Goal: Communication & Community: Answer question/provide support

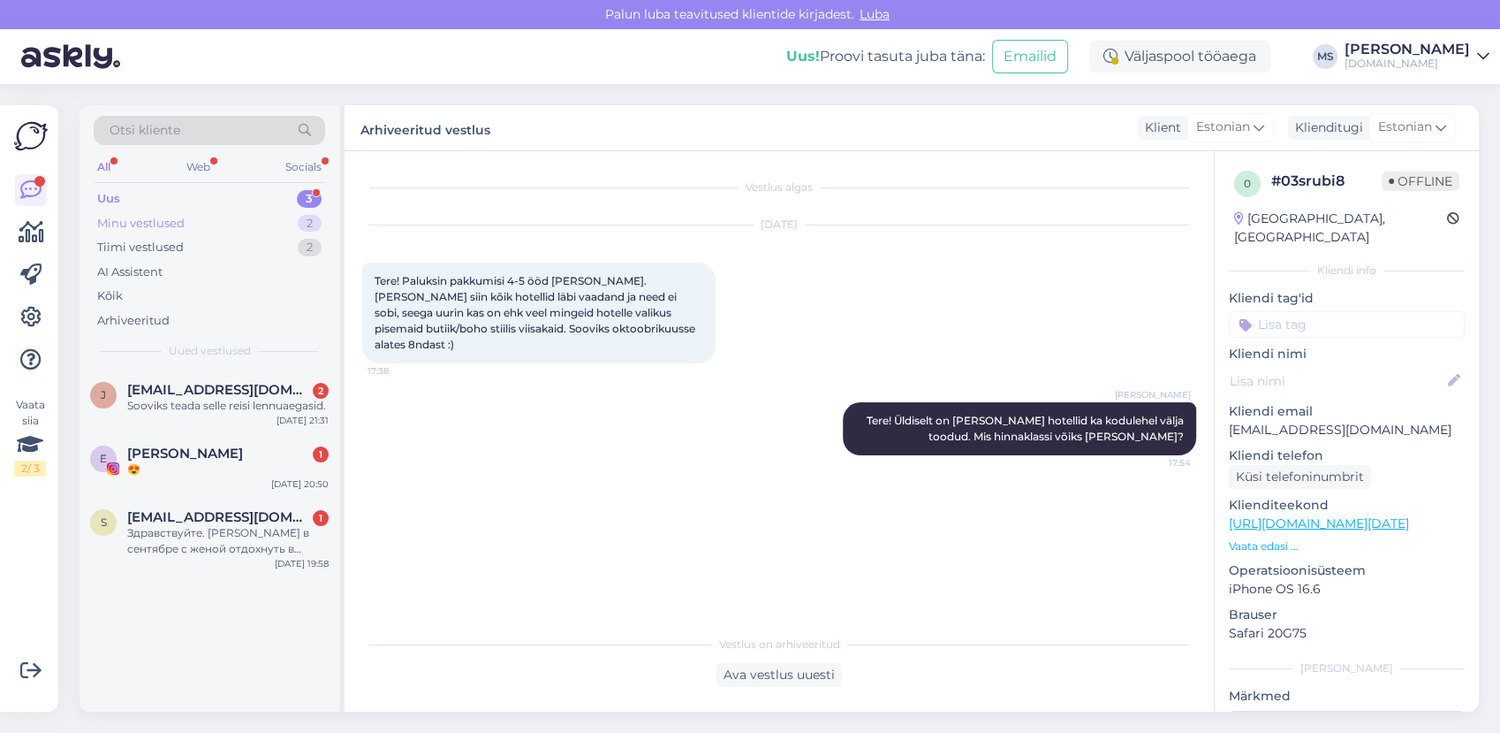
click at [205, 224] on div "Minu vestlused 2" at bounding box center [210, 223] width 232 height 25
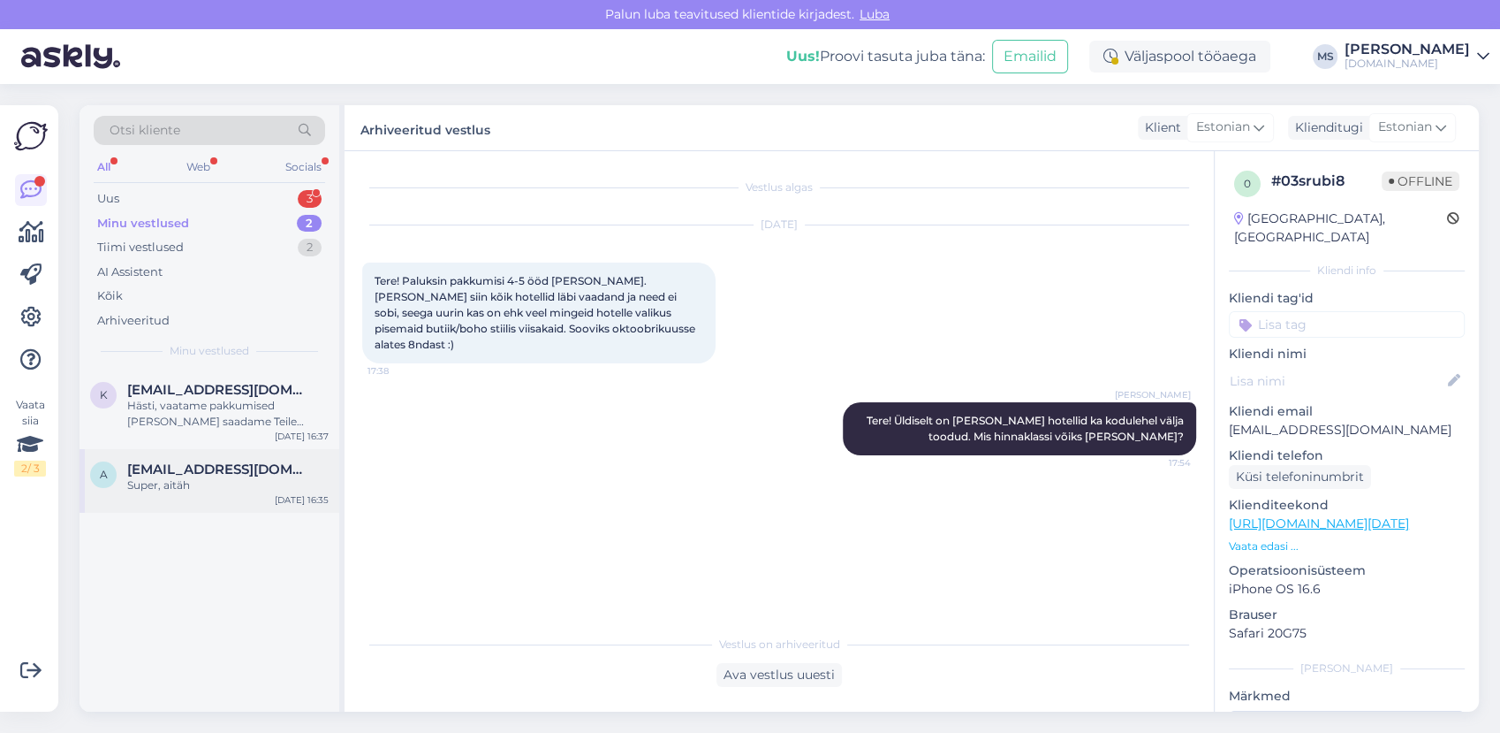
click at [200, 481] on div "Super, aitäh" at bounding box center [227, 485] width 201 height 16
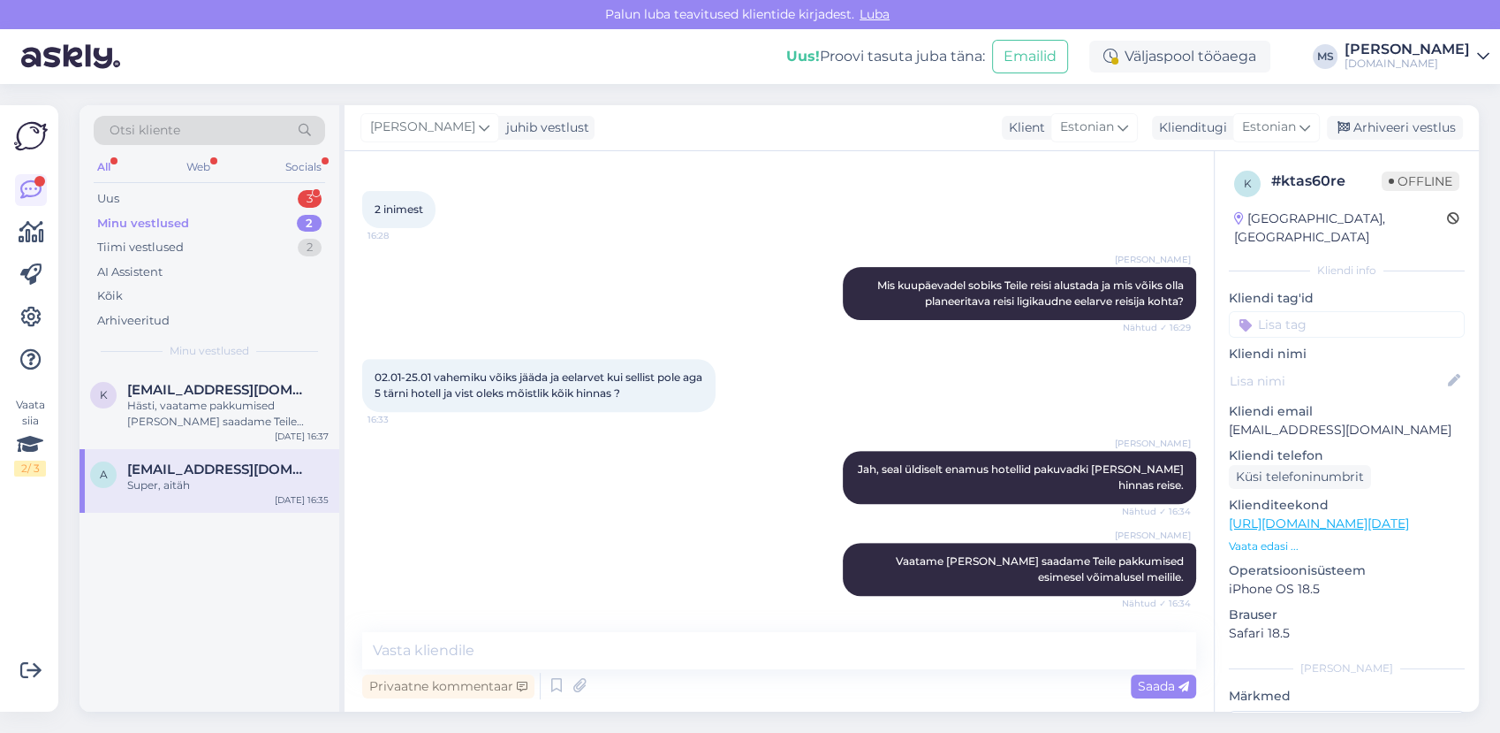
scroll to position [728, 0]
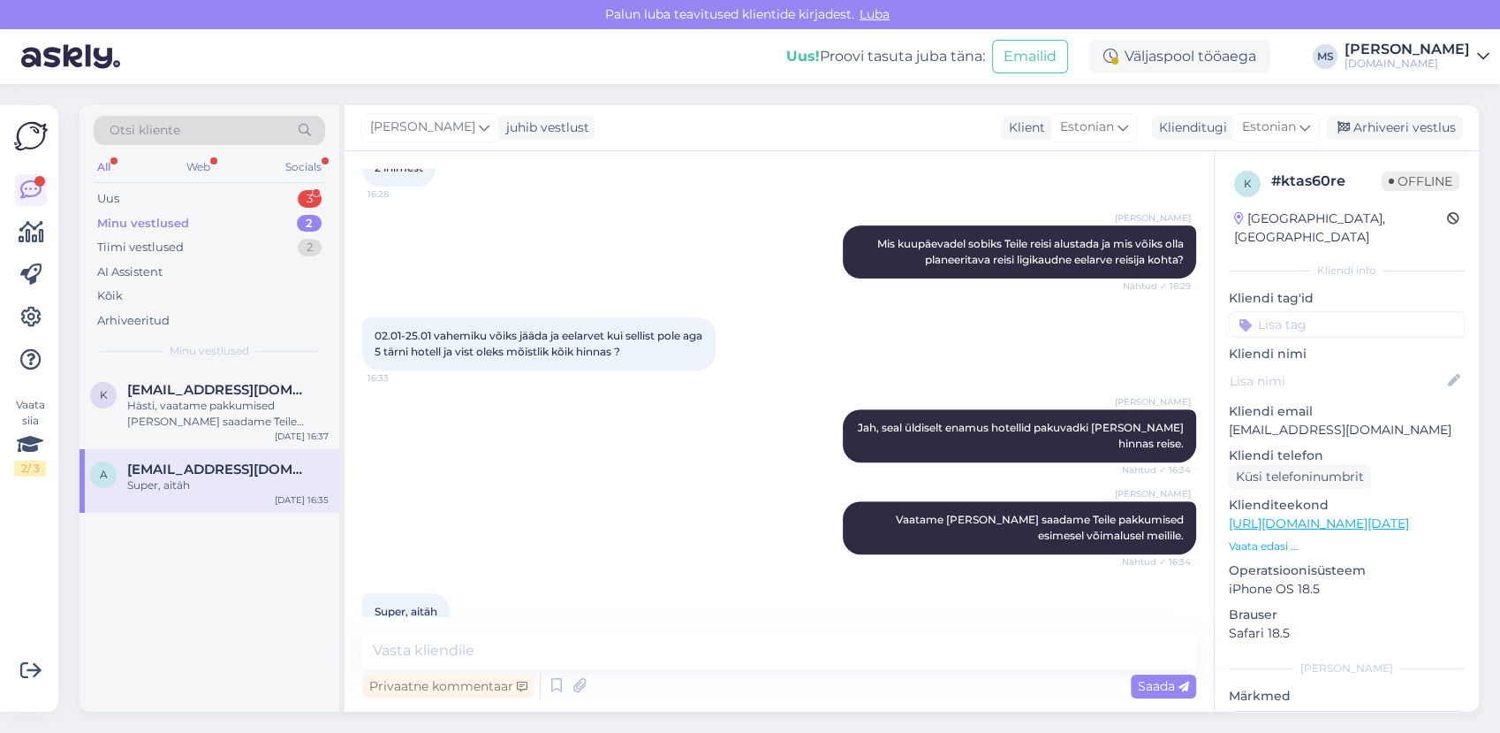
drag, startPoint x: 1460, startPoint y: 405, endPoint x: 1230, endPoint y: 407, distance: 229.8
click at [1230, 407] on div "k # ktas60re Offline [GEOGRAPHIC_DATA], [GEOGRAPHIC_DATA] Kliendi info Kliendi …" at bounding box center [1347, 523] width 264 height 745
drag, startPoint x: 1230, startPoint y: 407, endPoint x: 1240, endPoint y: 407, distance: 9.7
copy p "[EMAIL_ADDRESS][DOMAIN_NAME]"
click at [101, 191] on div "Uus" at bounding box center [108, 199] width 22 height 18
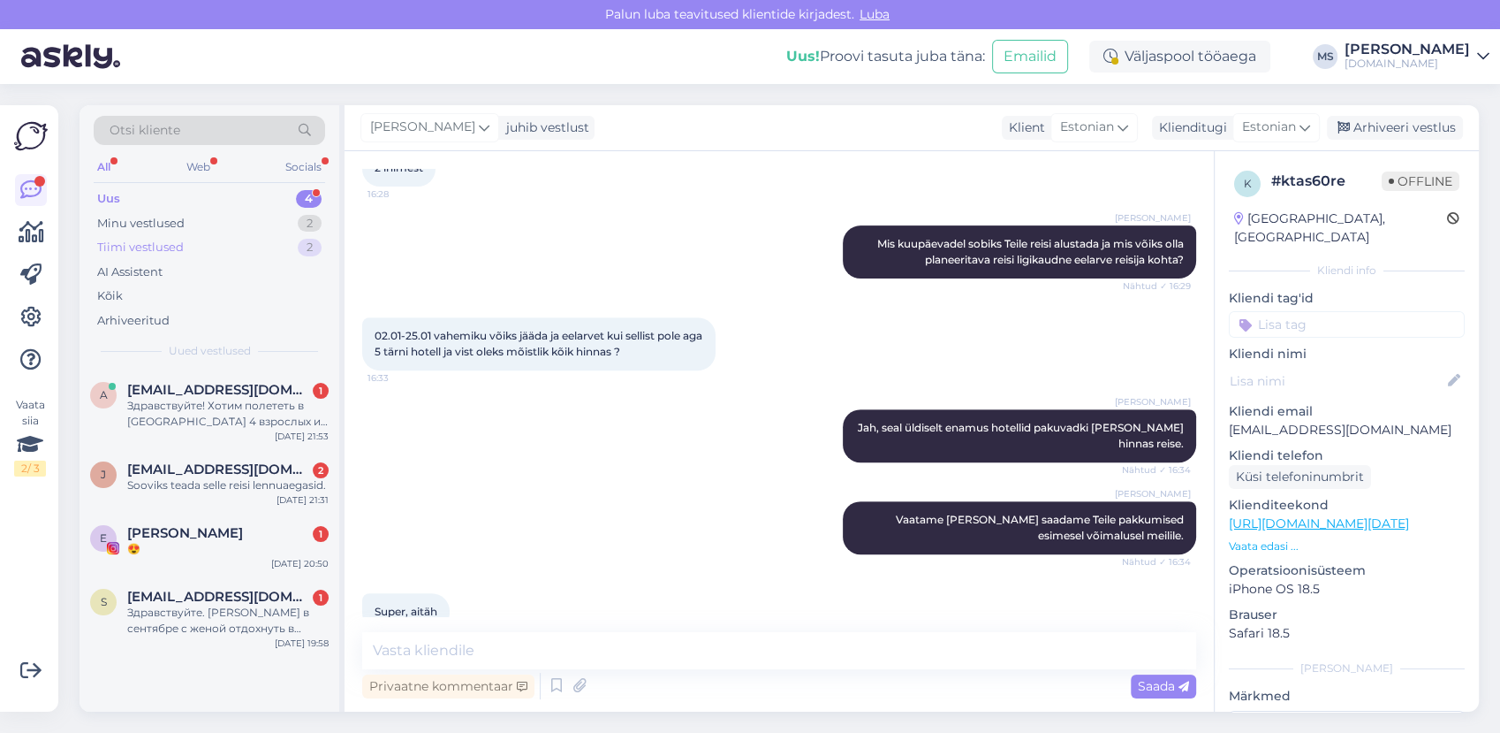
click at [128, 244] on div "Tiimi vestlused" at bounding box center [140, 248] width 87 height 18
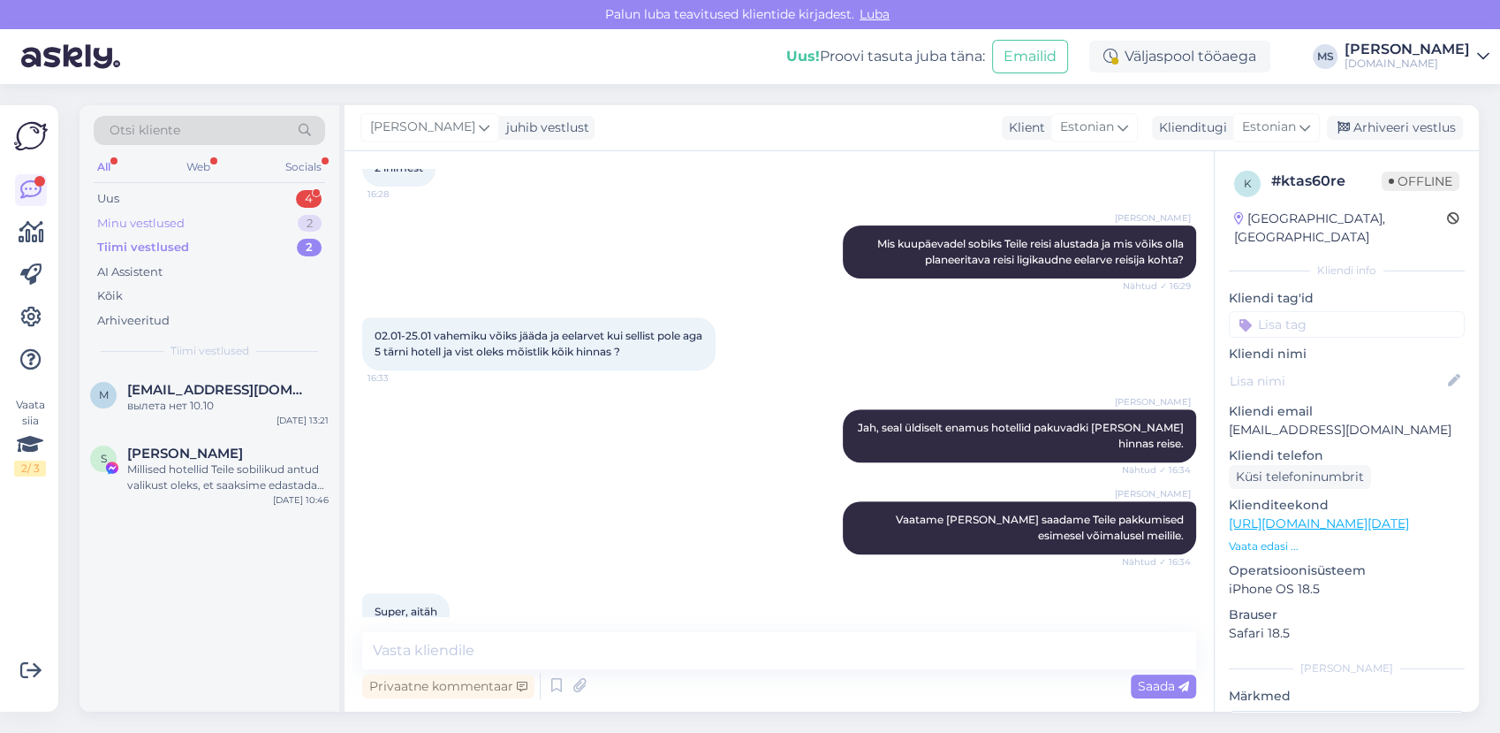
click at [134, 227] on div "Minu vestlused" at bounding box center [140, 224] width 87 height 18
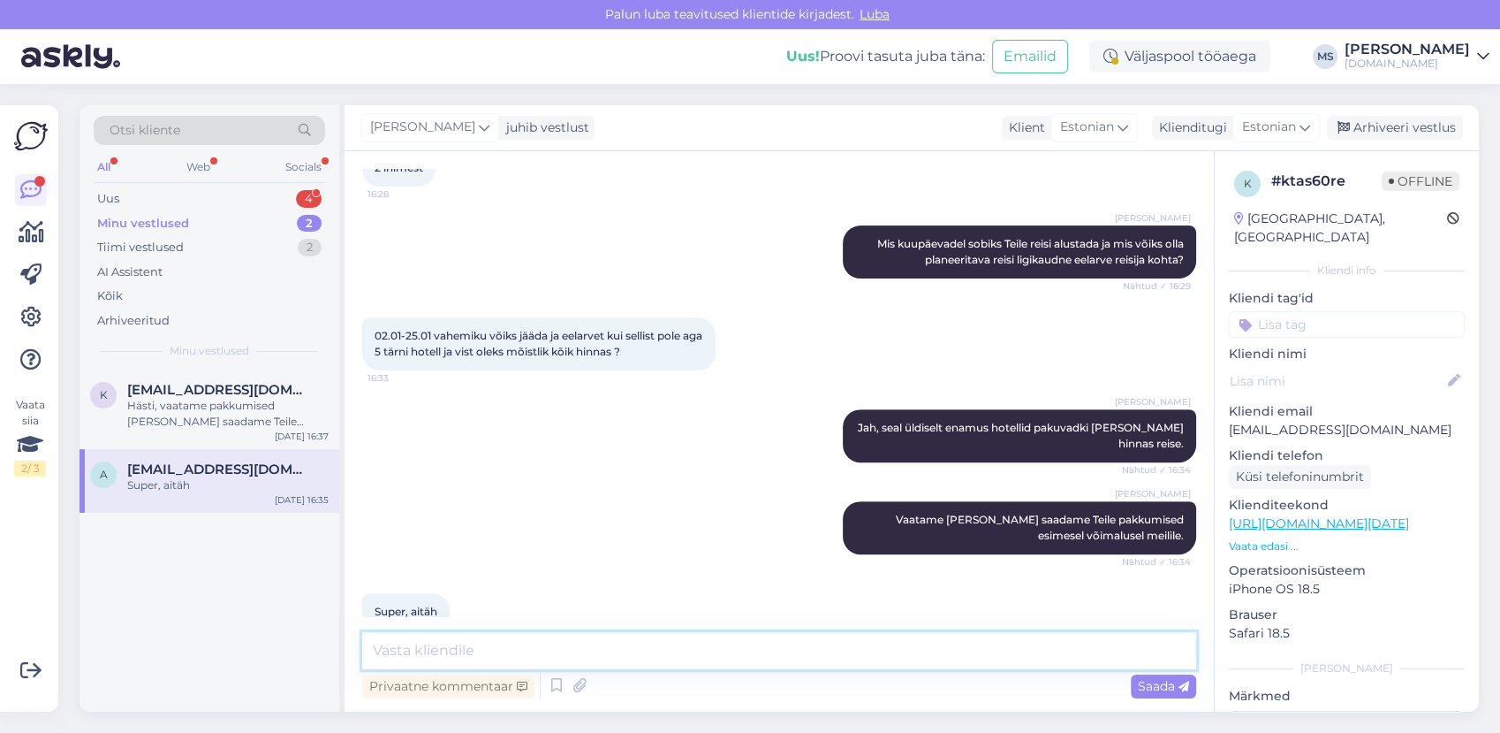
click at [459, 640] on textarea at bounding box center [779, 650] width 834 height 37
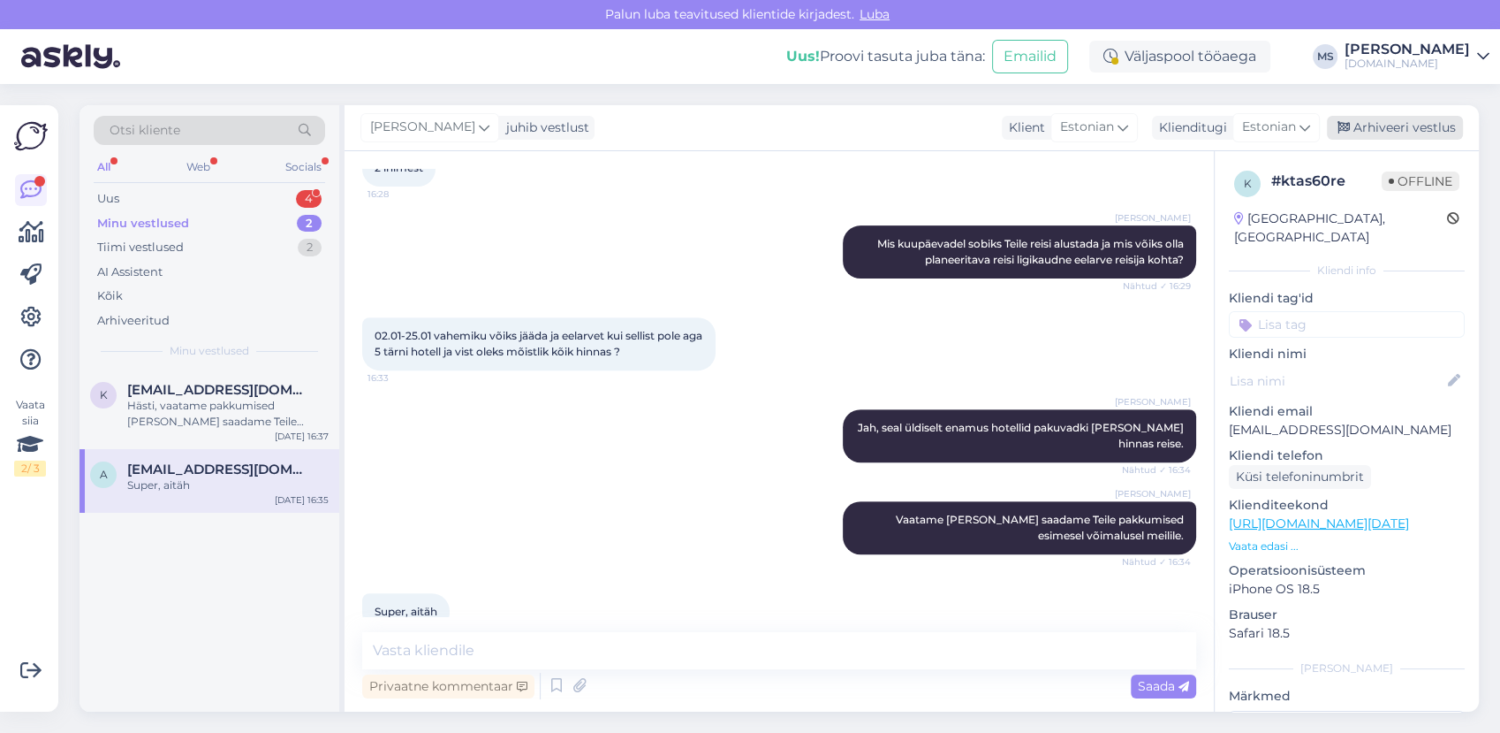
click at [1368, 116] on div "Arhiveeri vestlus" at bounding box center [1395, 128] width 136 height 24
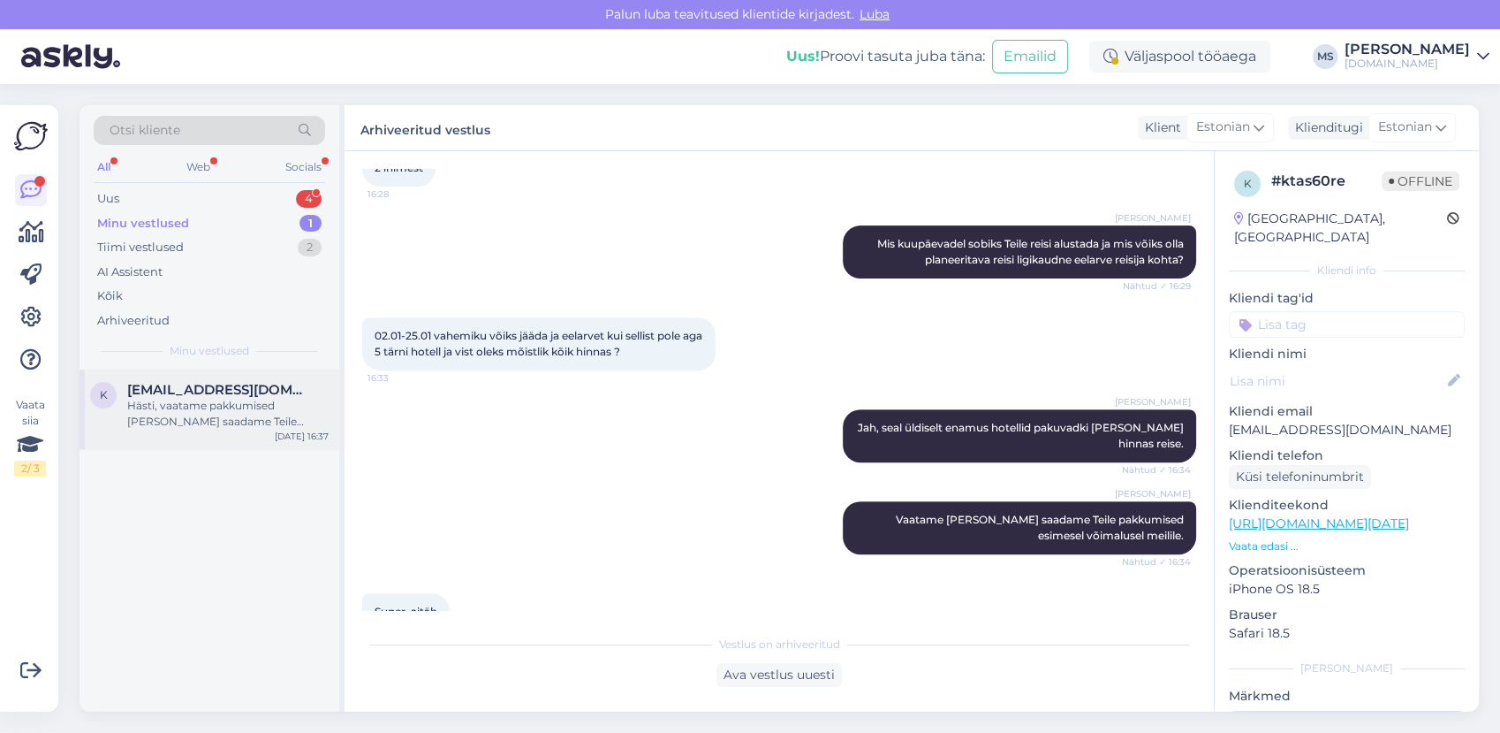
click at [203, 389] on span "[EMAIL_ADDRESS][DOMAIN_NAME]" at bounding box center [219, 390] width 184 height 16
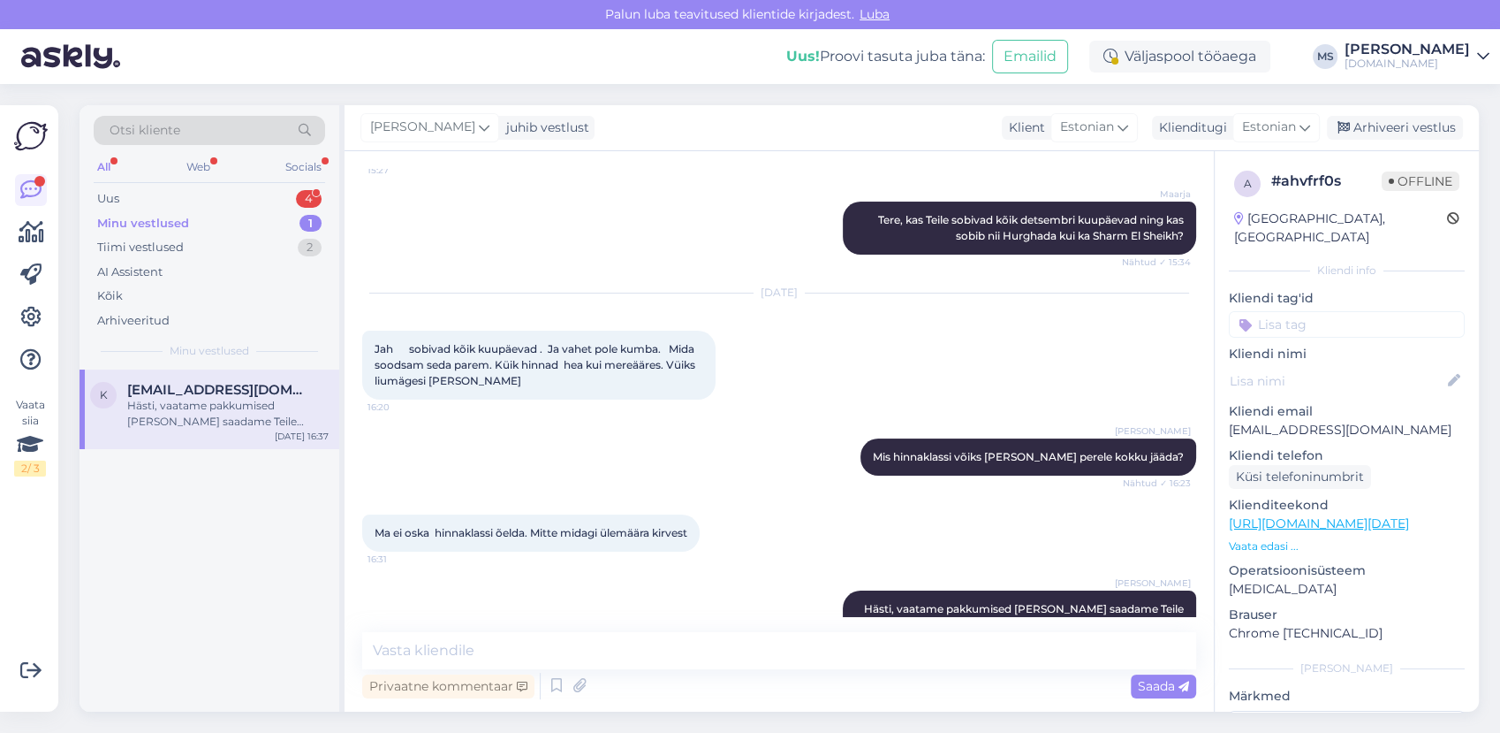
scroll to position [294, 0]
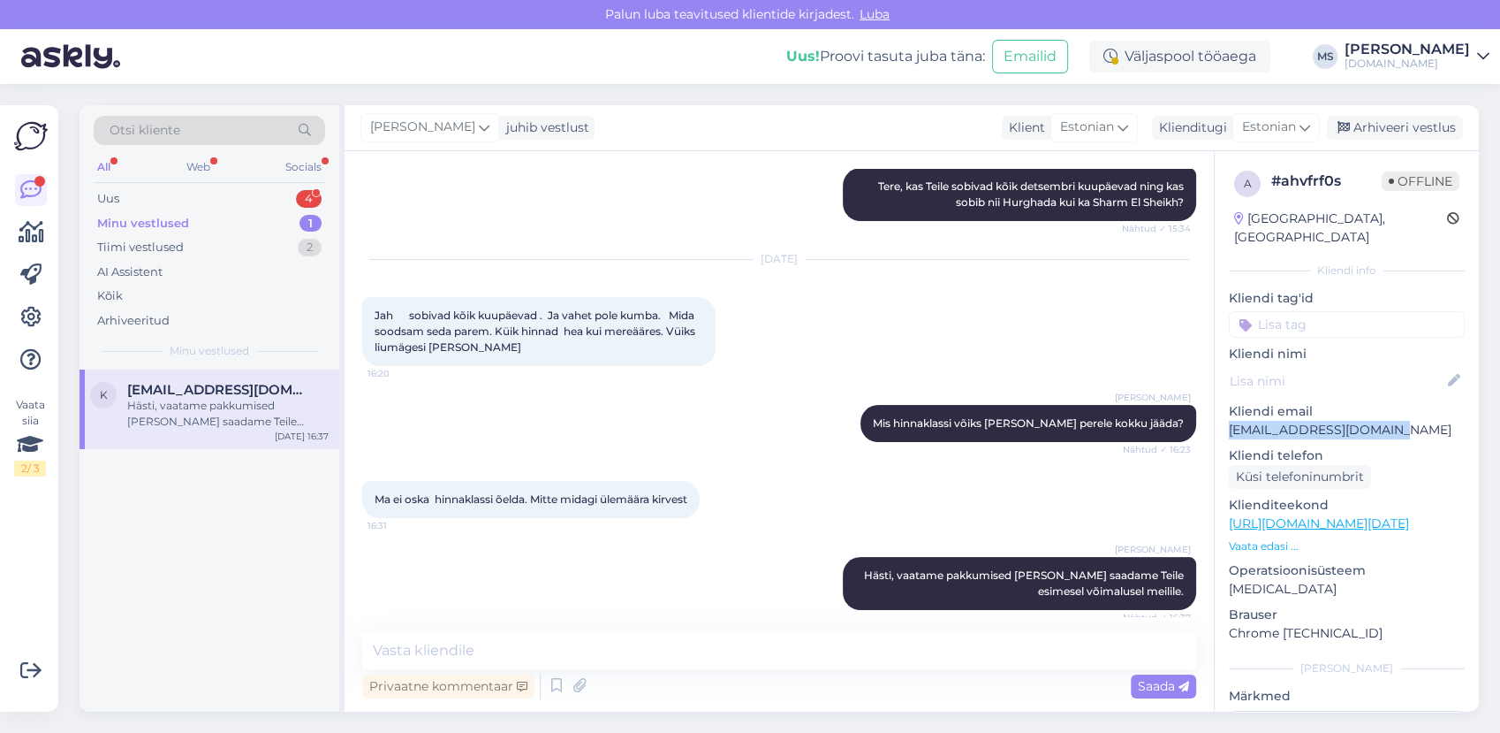
drag, startPoint x: 1378, startPoint y: 411, endPoint x: 1232, endPoint y: 409, distance: 145.8
click at [1232, 421] on p "[EMAIL_ADDRESS][DOMAIN_NAME]" at bounding box center [1347, 430] width 236 height 19
copy p "[EMAIL_ADDRESS][DOMAIN_NAME]"
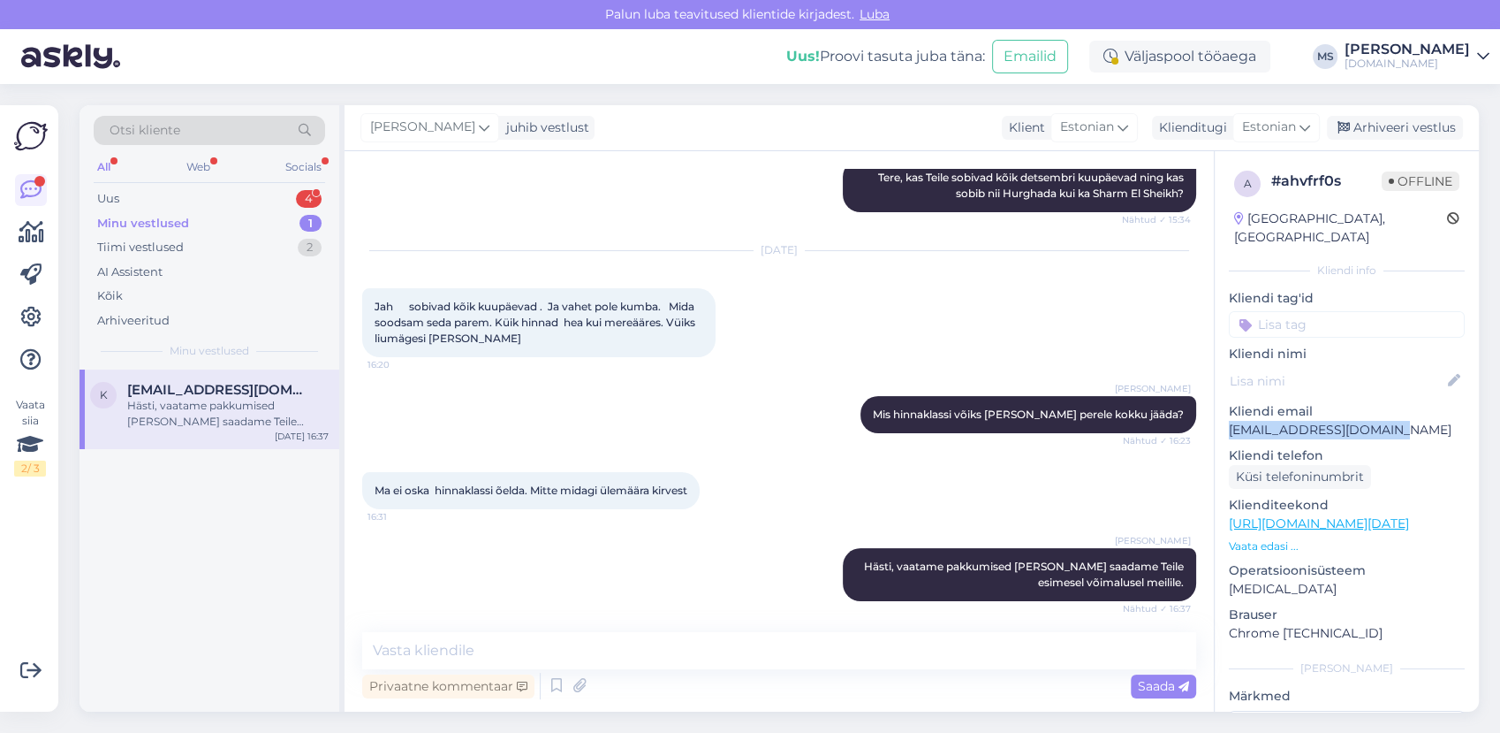
scroll to position [307, 0]
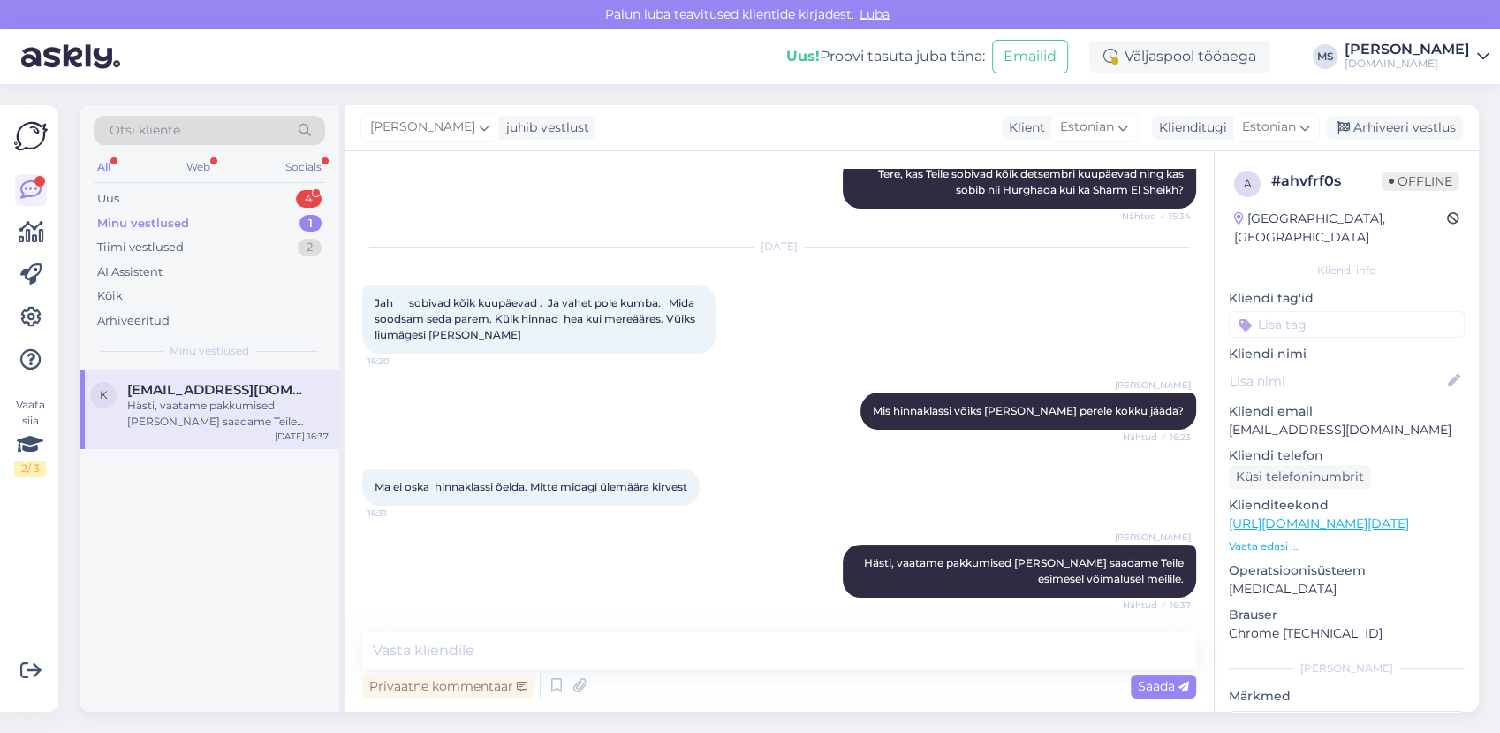
click at [625, 601] on div "[PERSON_NAME] Hästi, vaatame pakkumised [PERSON_NAME] saadame Teile esimesel võ…" at bounding box center [779, 571] width 834 height 92
click at [619, 669] on div "Privaatne kommentaar Saada" at bounding box center [779, 667] width 834 height 71
click at [1355, 125] on div "Arhiveeri vestlus" at bounding box center [1395, 128] width 136 height 24
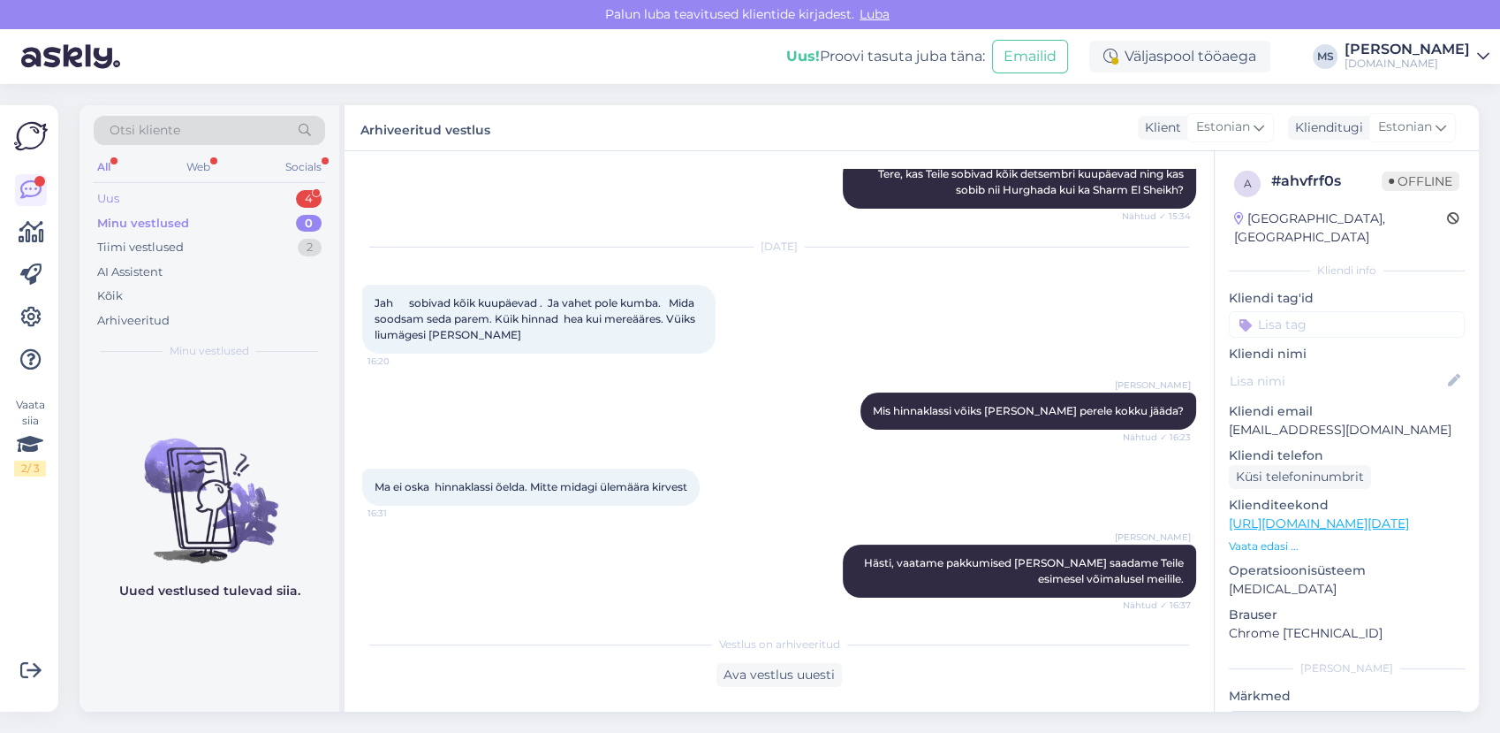
click at [156, 201] on div "Uus 4" at bounding box center [210, 198] width 232 height 25
